Goal: Task Accomplishment & Management: Manage account settings

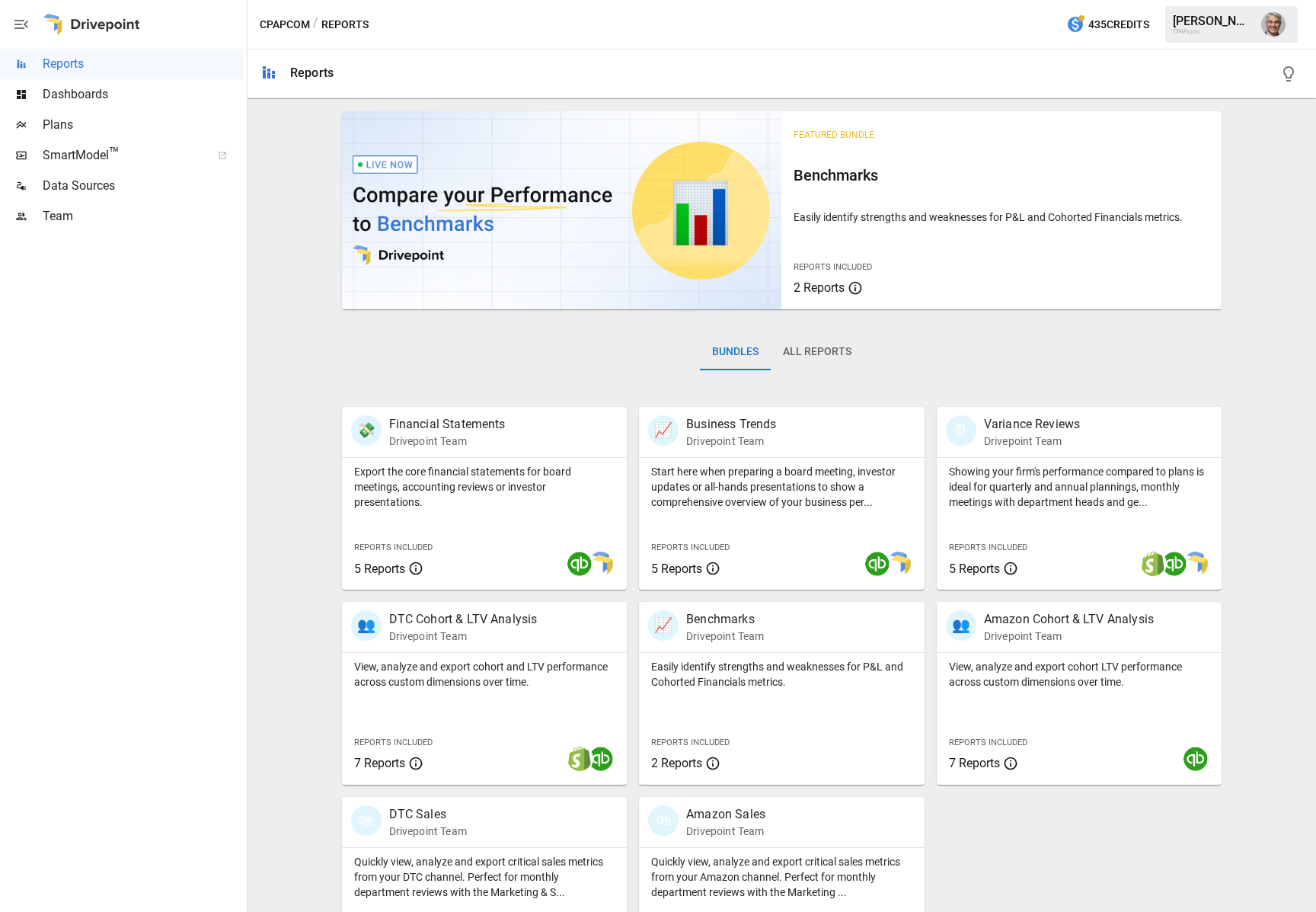
click at [1274, 24] on img "Joe Megibow" at bounding box center [1274, 24] width 24 height 24
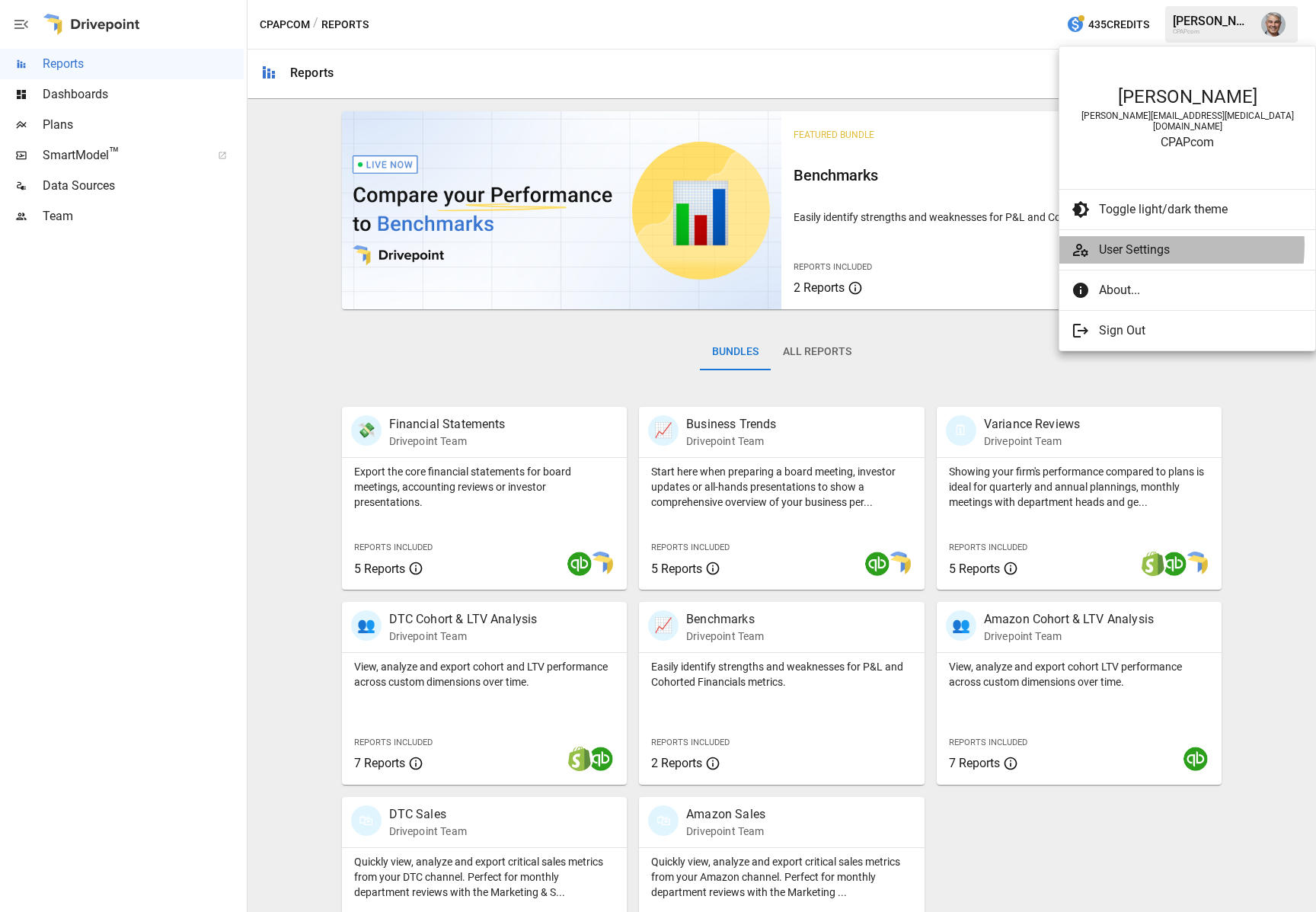
click at [1135, 241] on span "User Settings" at bounding box center [1201, 250] width 204 height 18
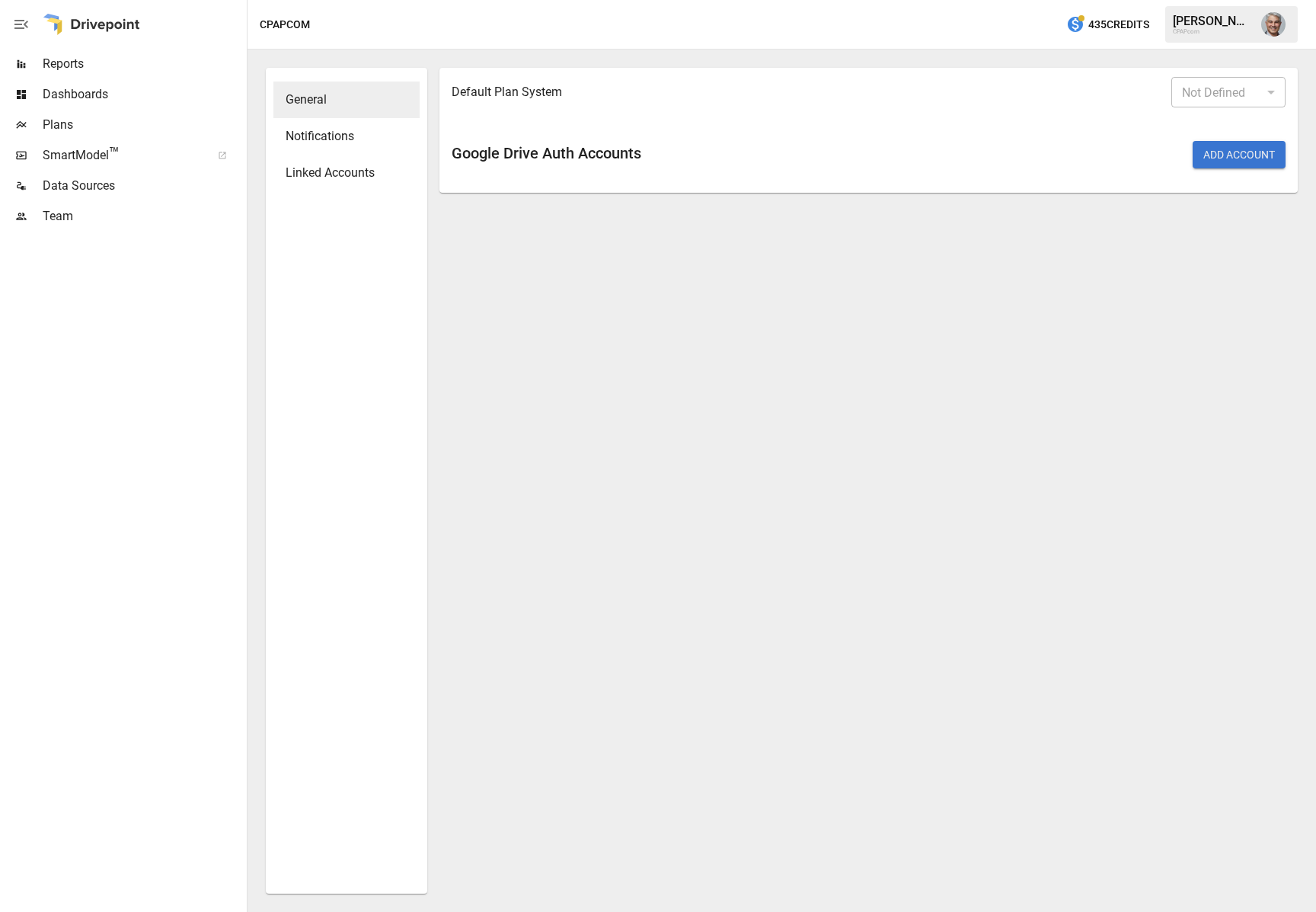
type input "*******"
click at [329, 179] on span "Linked Accounts" at bounding box center [347, 172] width 122 height 18
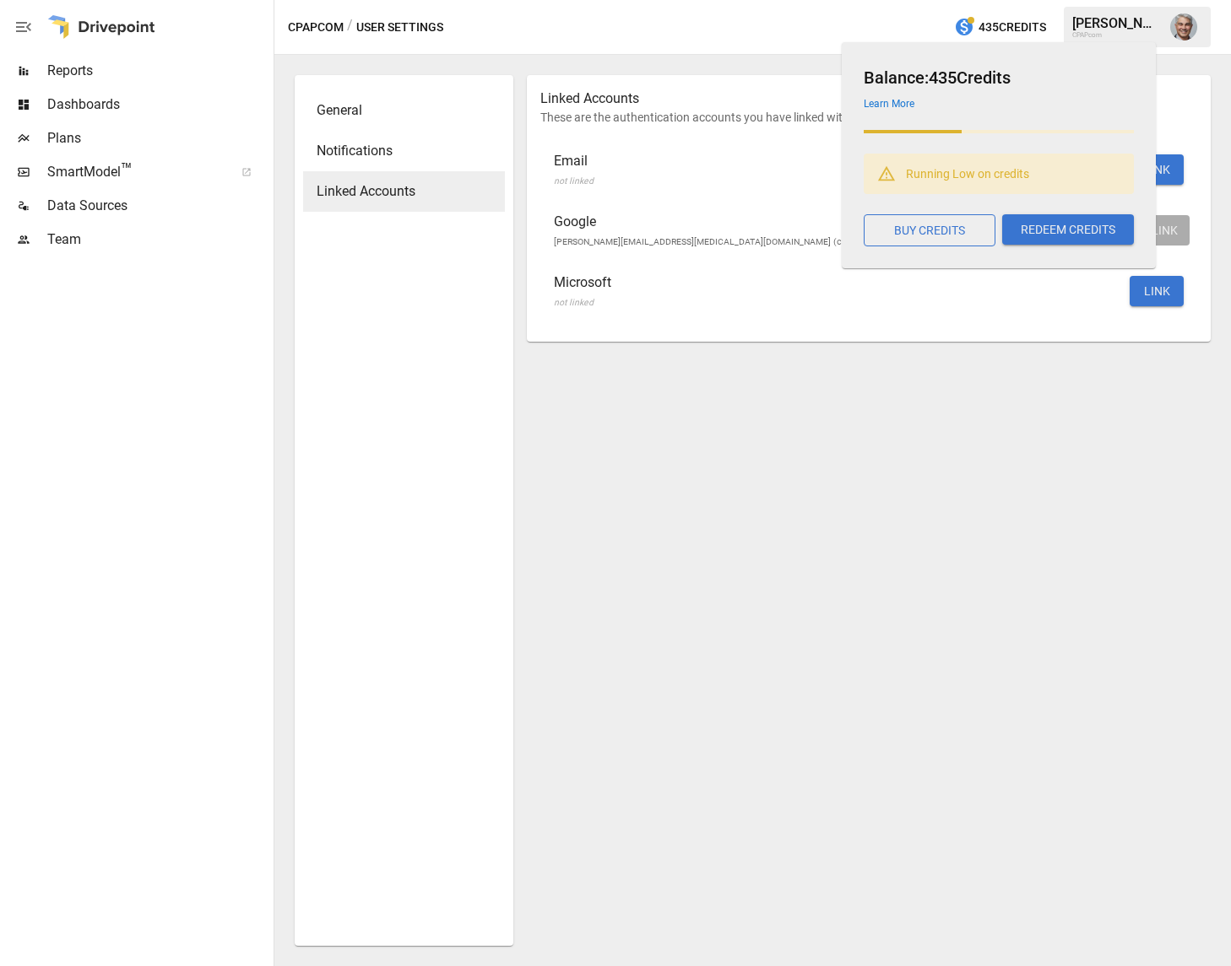
click at [1090, 24] on div "[PERSON_NAME]" at bounding box center [1116, 23] width 88 height 16
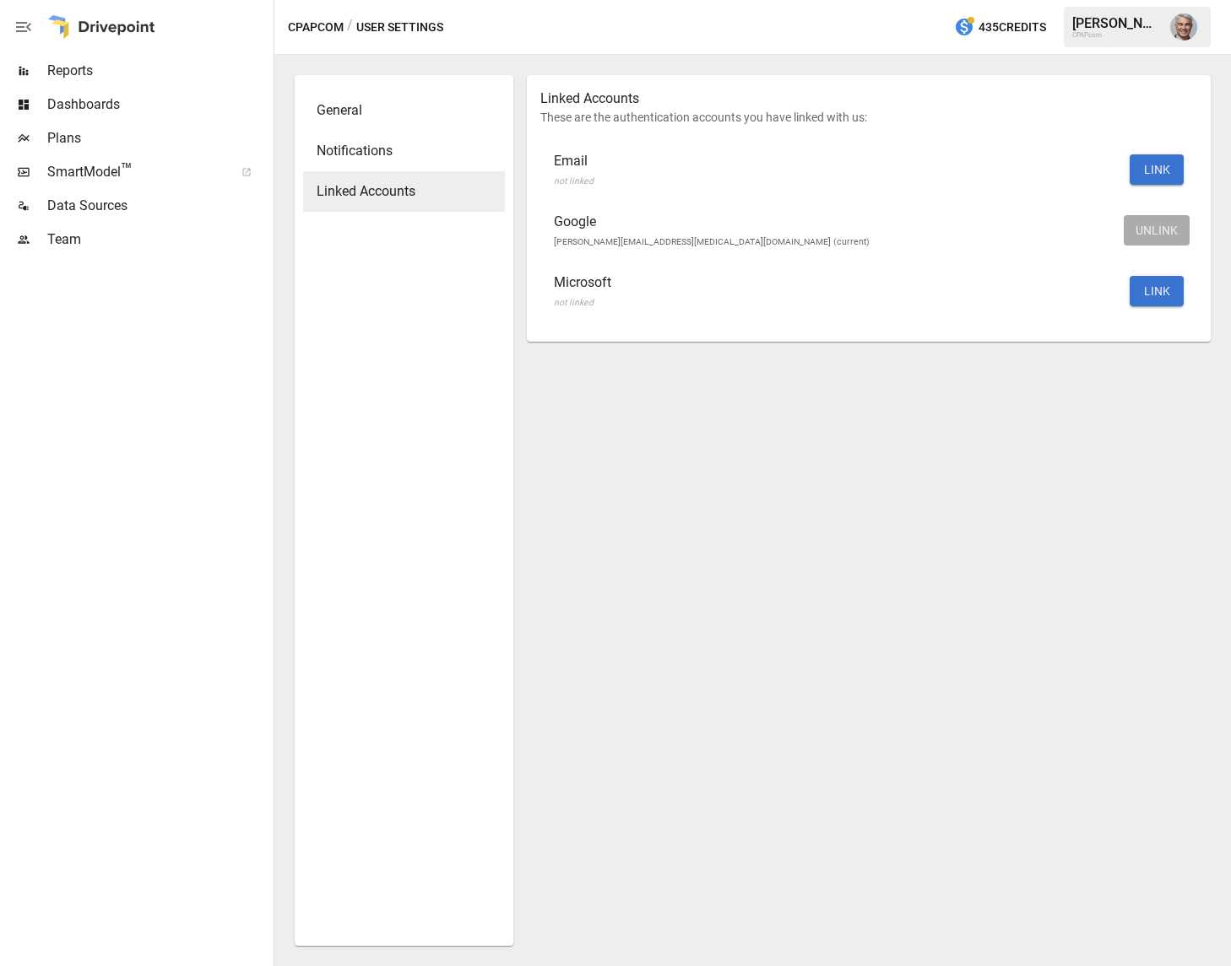
click at [1150, 33] on div "CPAPcom" at bounding box center [1116, 35] width 88 height 8
click at [1193, 29] on img "Joe Megibow" at bounding box center [1183, 27] width 27 height 27
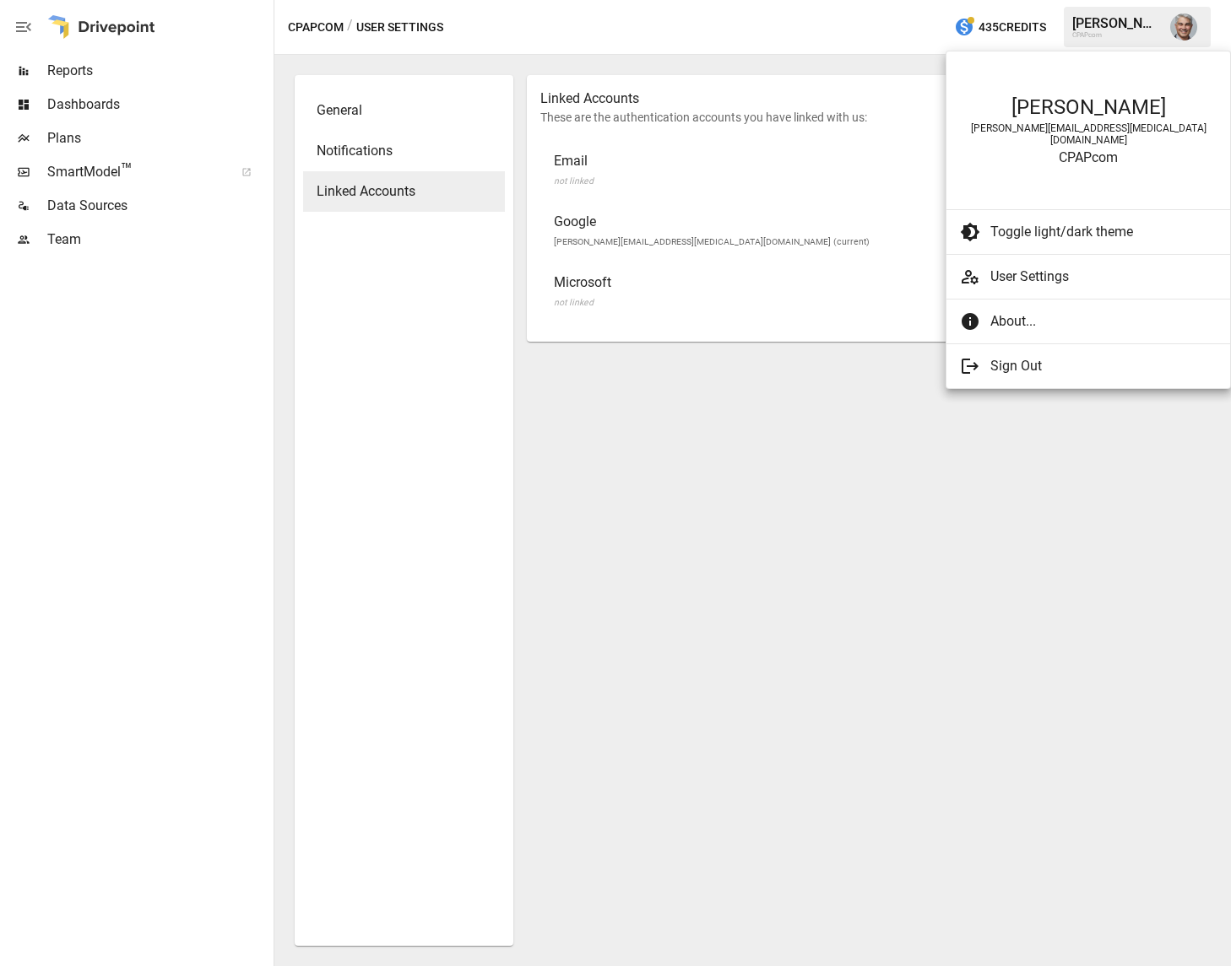
click at [675, 441] on div at bounding box center [615, 483] width 1231 height 966
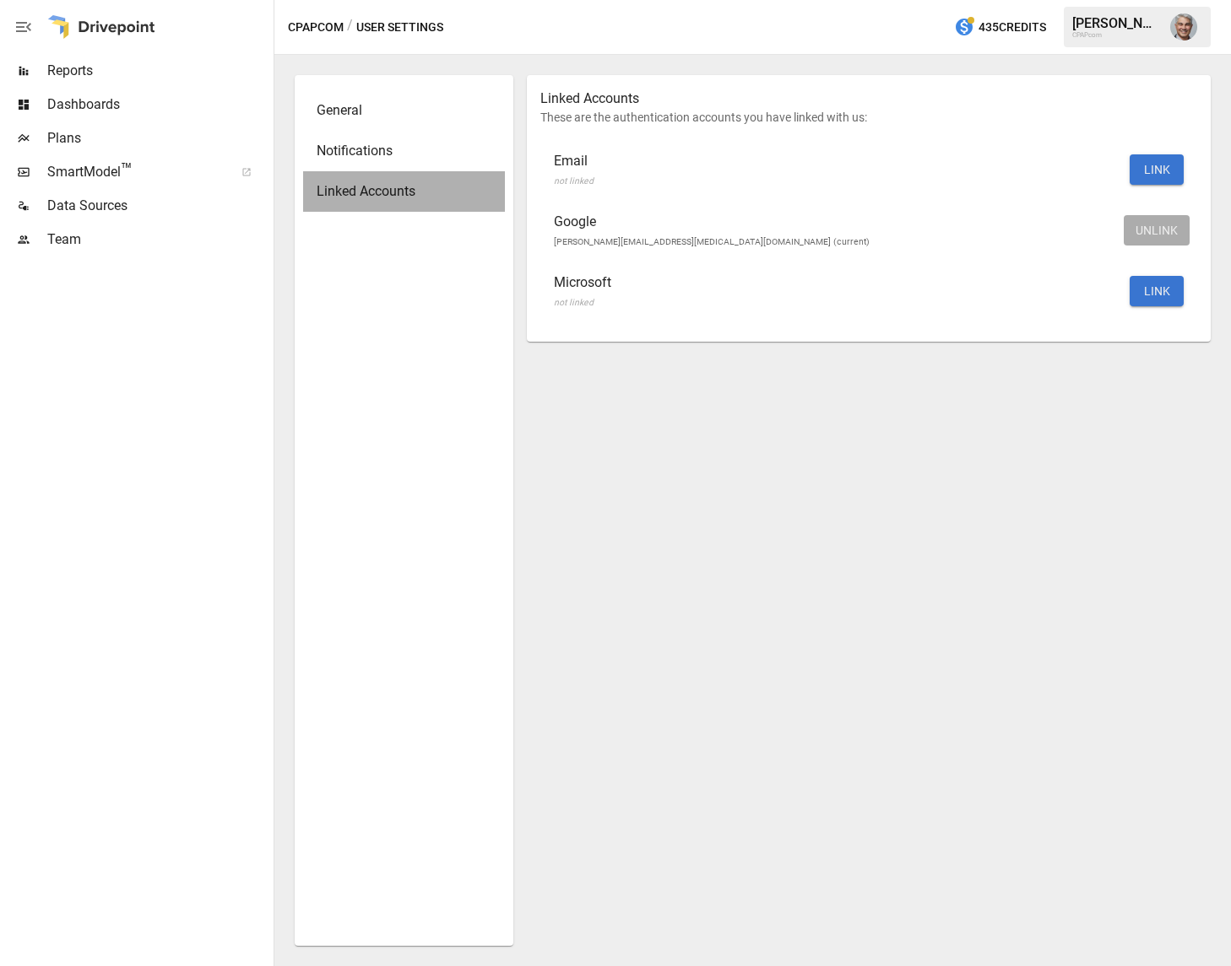
click at [391, 198] on span "Linked Accounts" at bounding box center [404, 191] width 175 height 20
click at [1155, 174] on button "LINK" at bounding box center [1156, 169] width 54 height 30
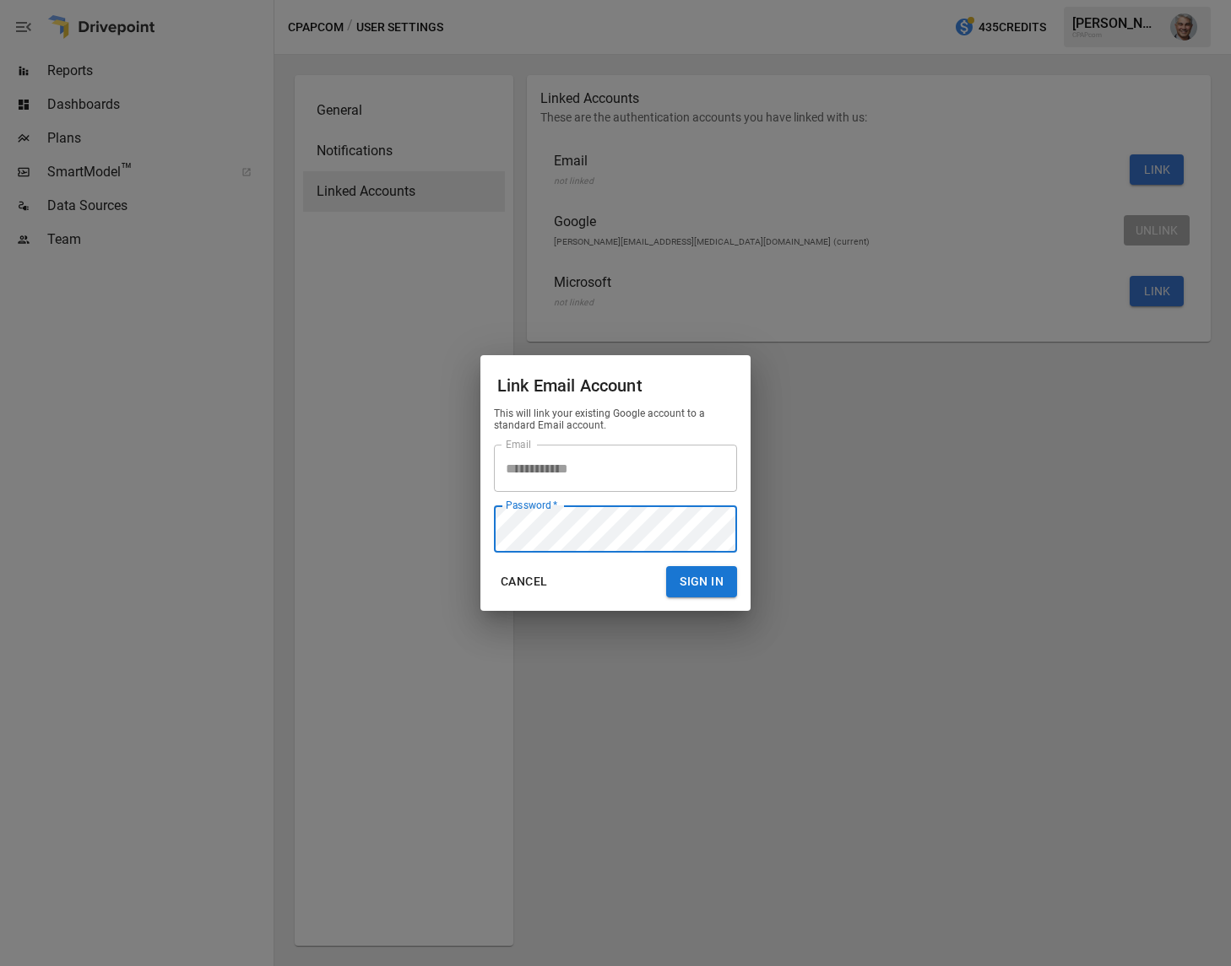
click at [525, 582] on button "Cancel" at bounding box center [524, 581] width 60 height 31
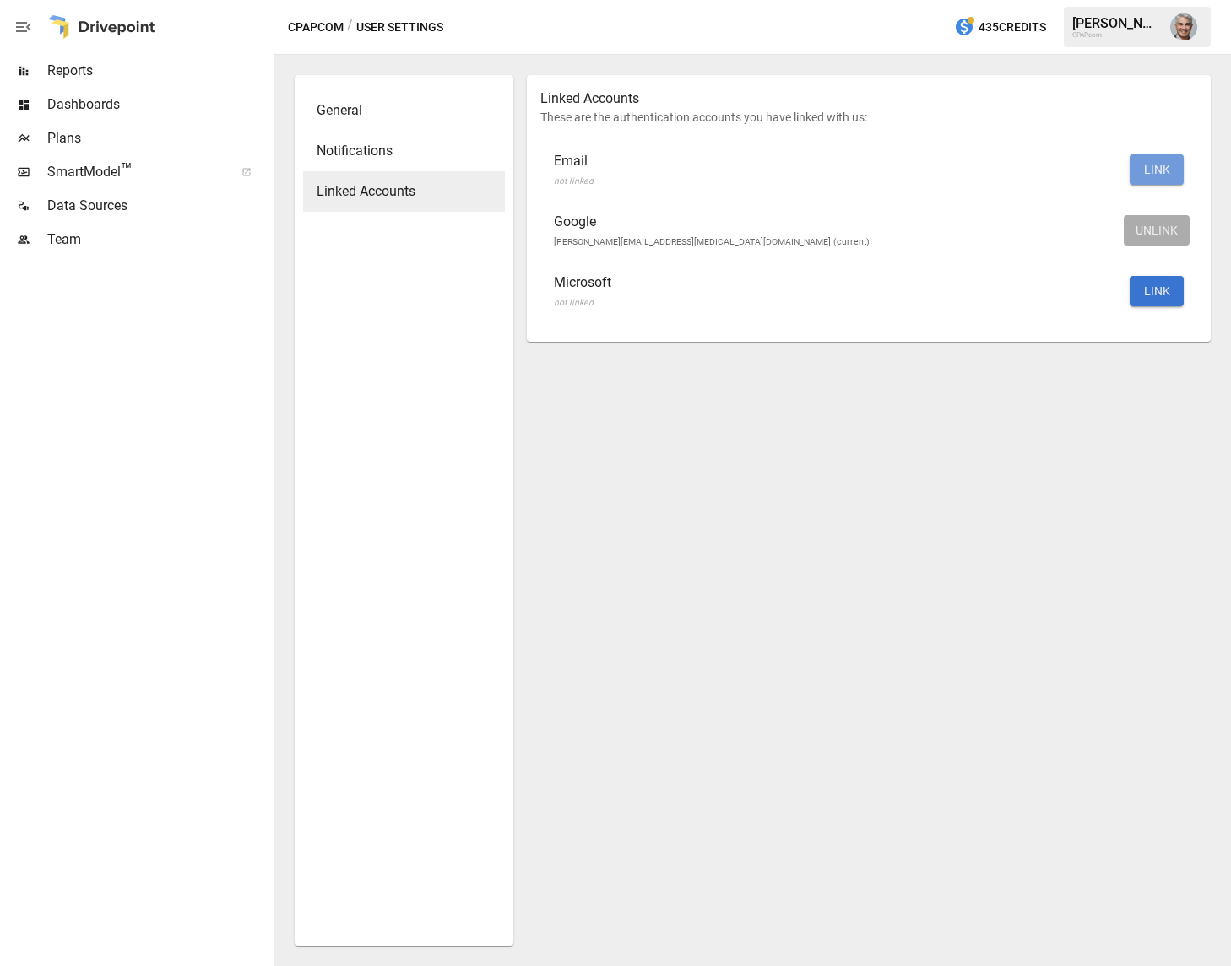
click at [1159, 169] on button "LINK" at bounding box center [1156, 169] width 54 height 30
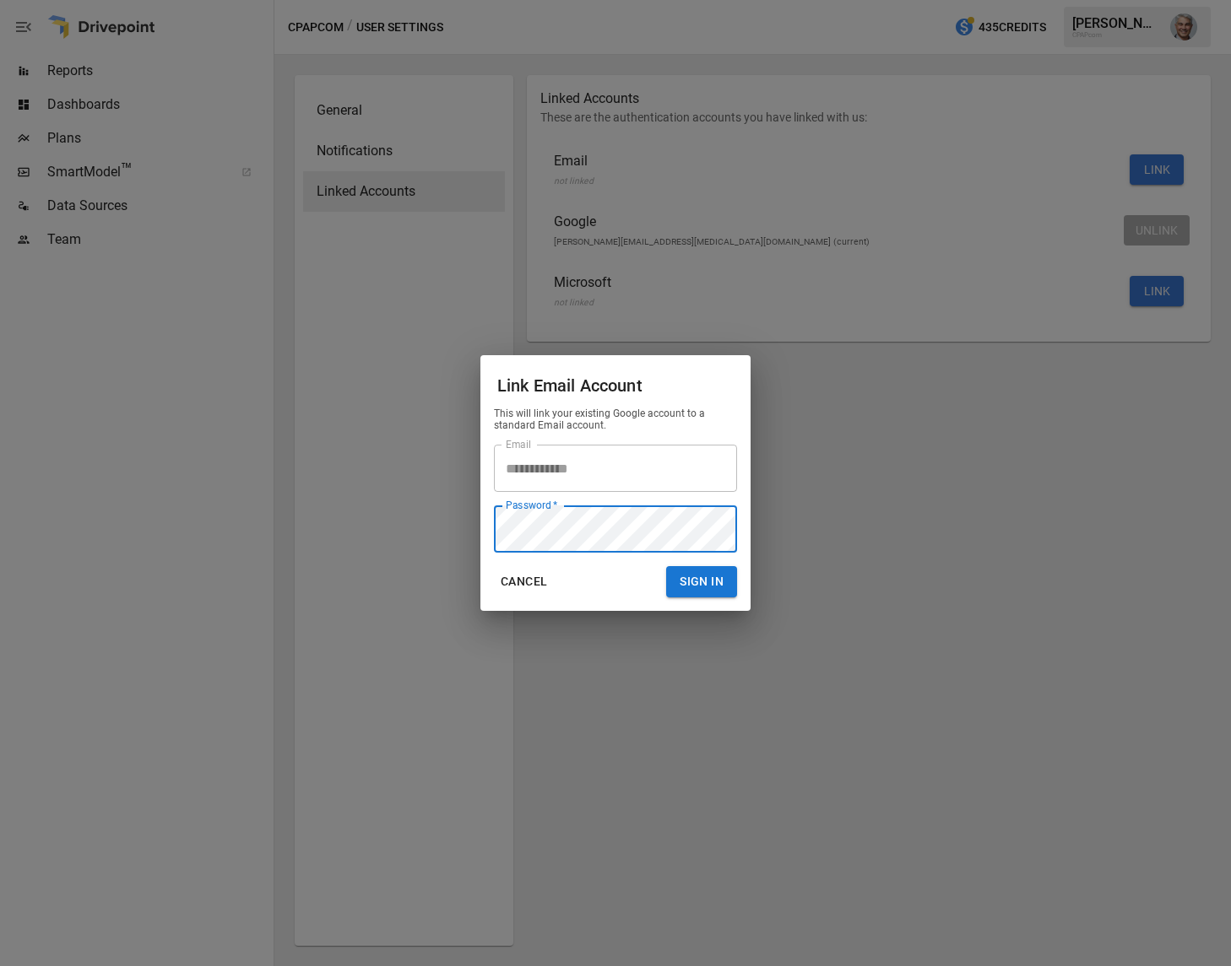
click at [716, 384] on h2 "Link Email Account" at bounding box center [615, 381] width 270 height 52
click at [706, 587] on button "Sign In" at bounding box center [701, 581] width 71 height 31
